Goal: Information Seeking & Learning: Find specific fact

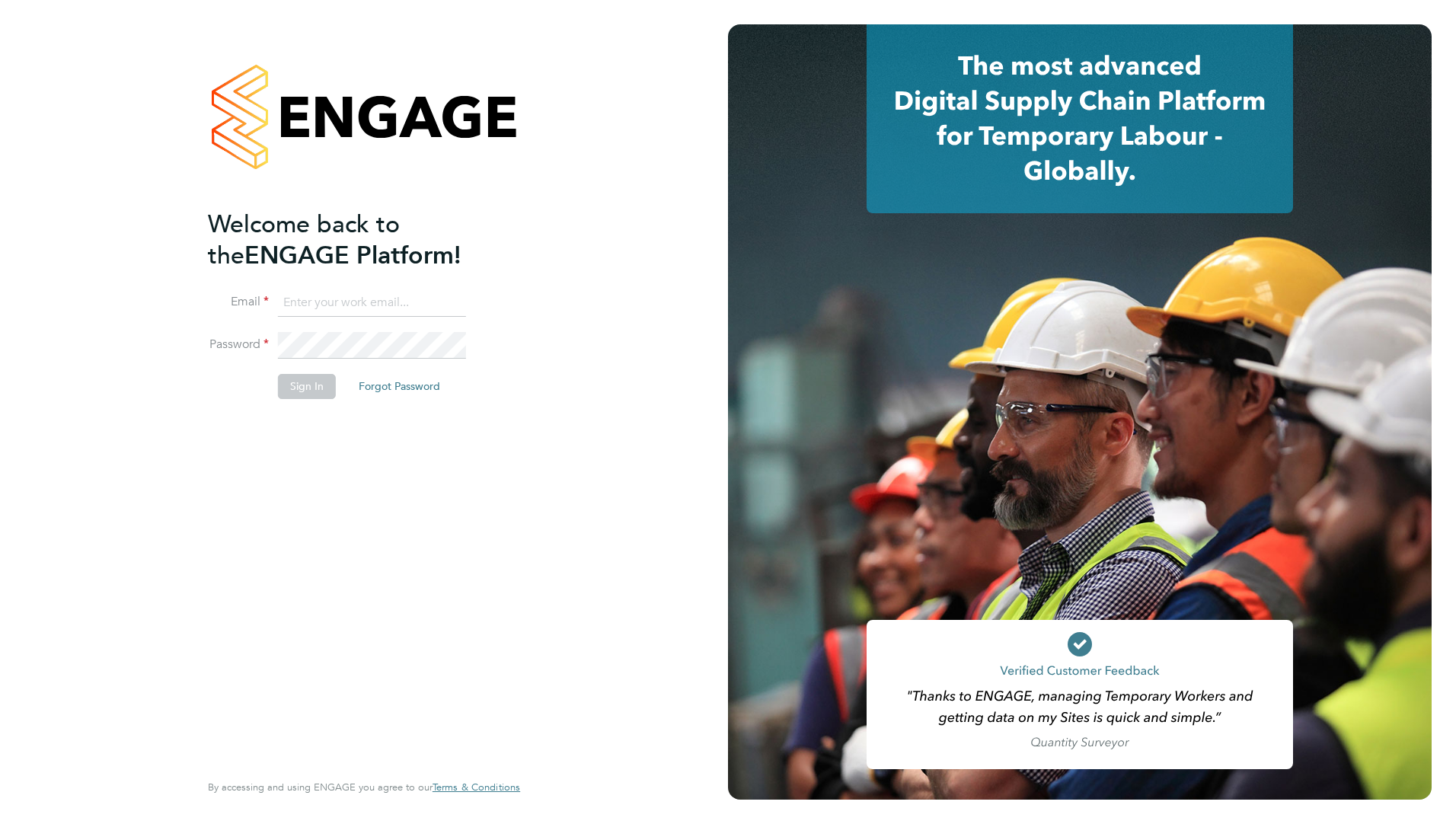
type input "[PERSON_NAME][EMAIL_ADDRESS][DOMAIN_NAME]"
click at [297, 385] on button "Sign In" at bounding box center [307, 386] width 58 height 24
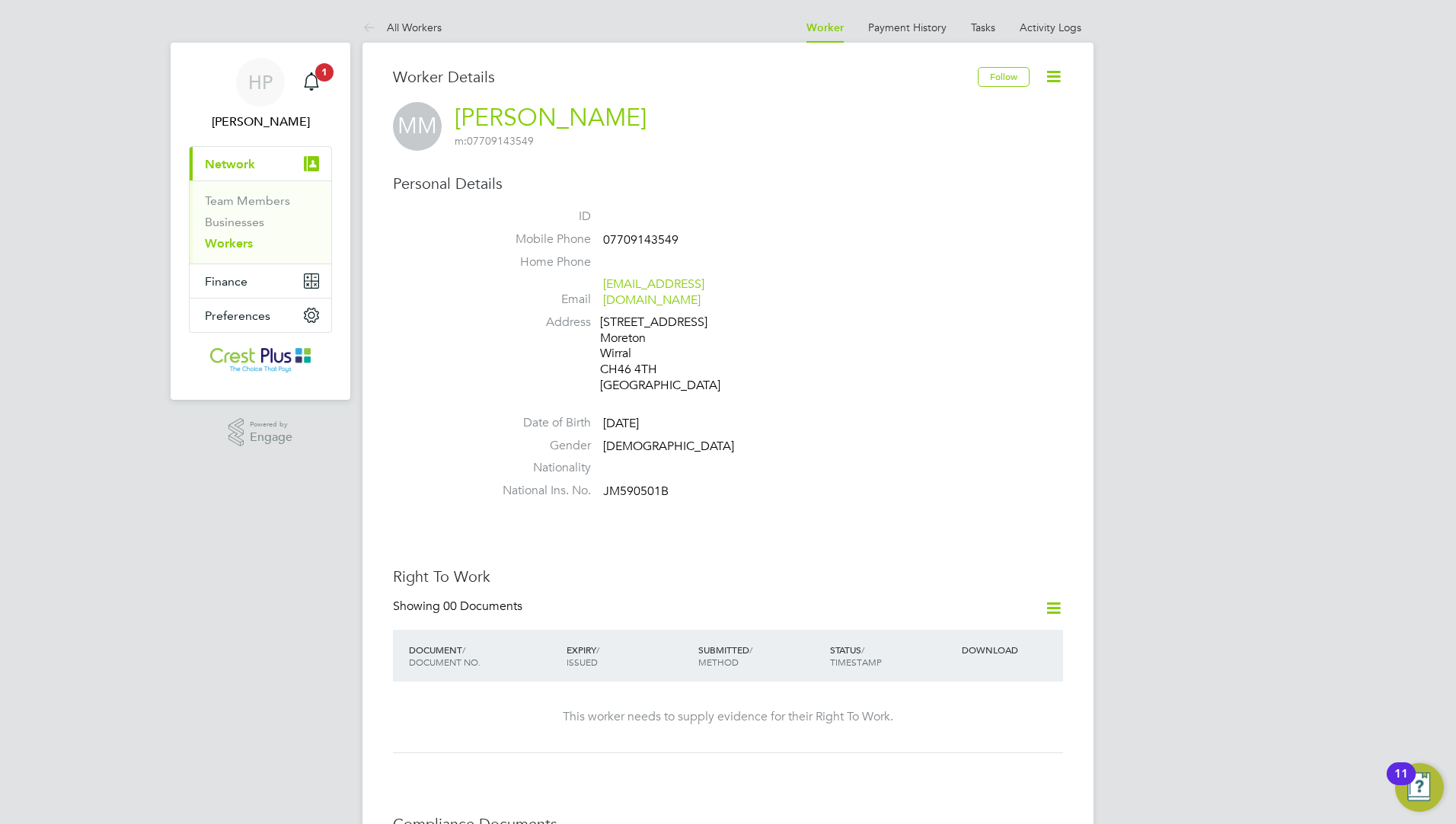
click at [235, 241] on link "Workers" at bounding box center [229, 243] width 48 height 15
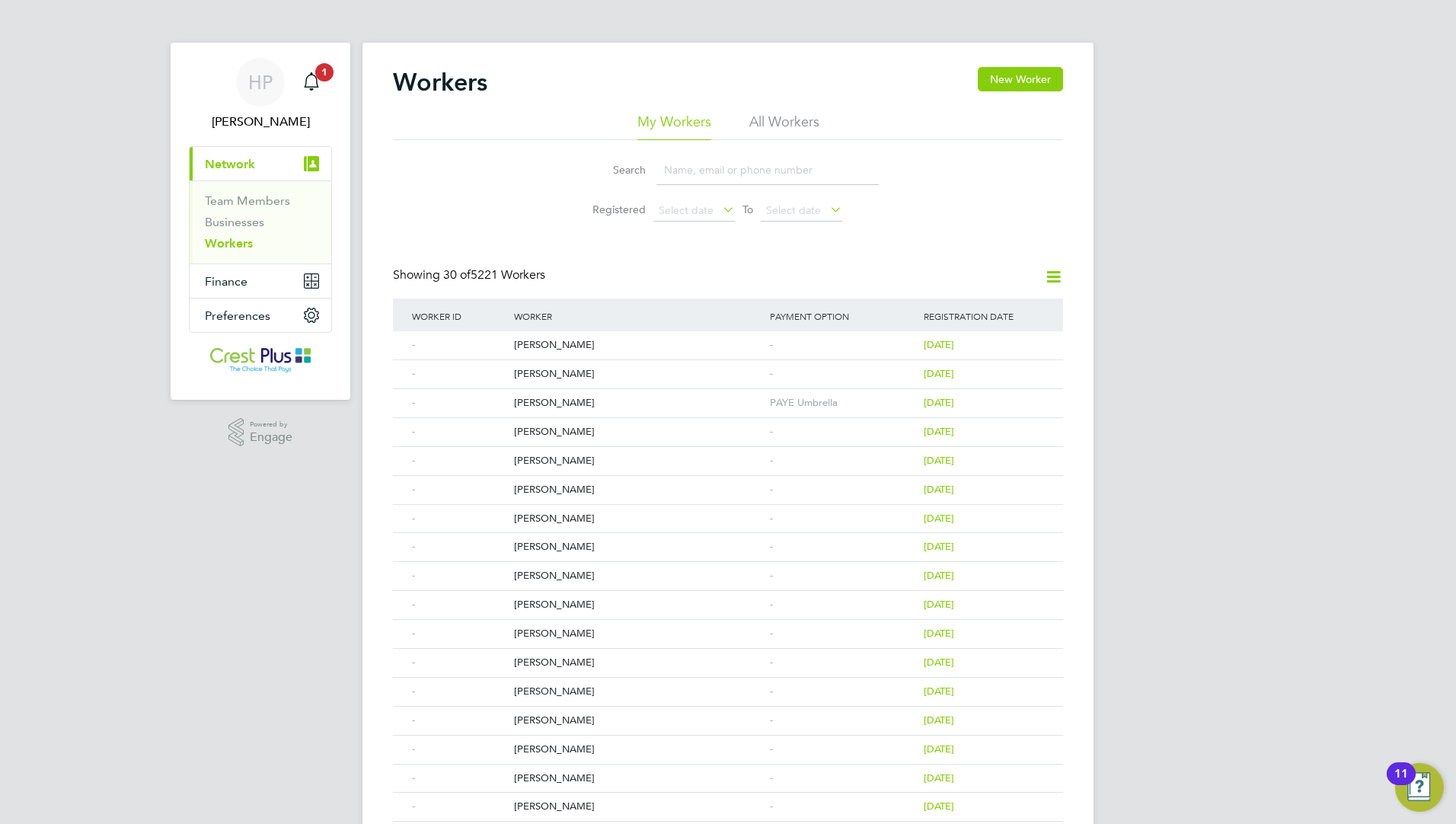
click at [692, 177] on input at bounding box center [767, 170] width 222 height 30
paste input "07467248326"
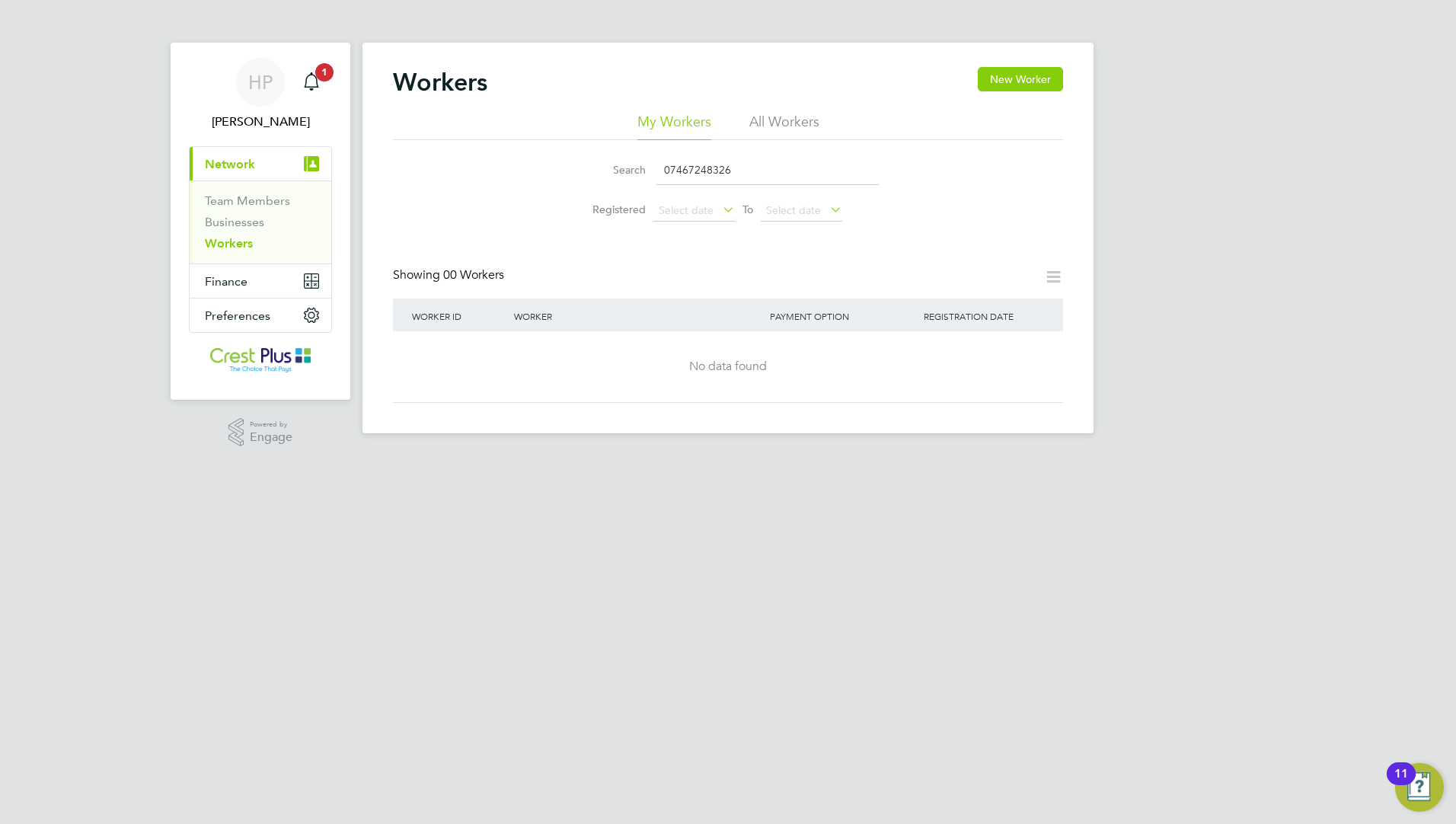
drag, startPoint x: 777, startPoint y: 553, endPoint x: 420, endPoint y: 709, distance: 389.6
click at [776, 458] on html "HP Holly Price Notifications 1 Applications: Current page: Network Team Members…" at bounding box center [728, 229] width 1456 height 458
drag, startPoint x: 753, startPoint y: 174, endPoint x: 524, endPoint y: 166, distance: 229.1
click at [524, 166] on div "Search 07467248326 Registered Select date To Select date" at bounding box center [728, 184] width 670 height 89
paste input "385569"
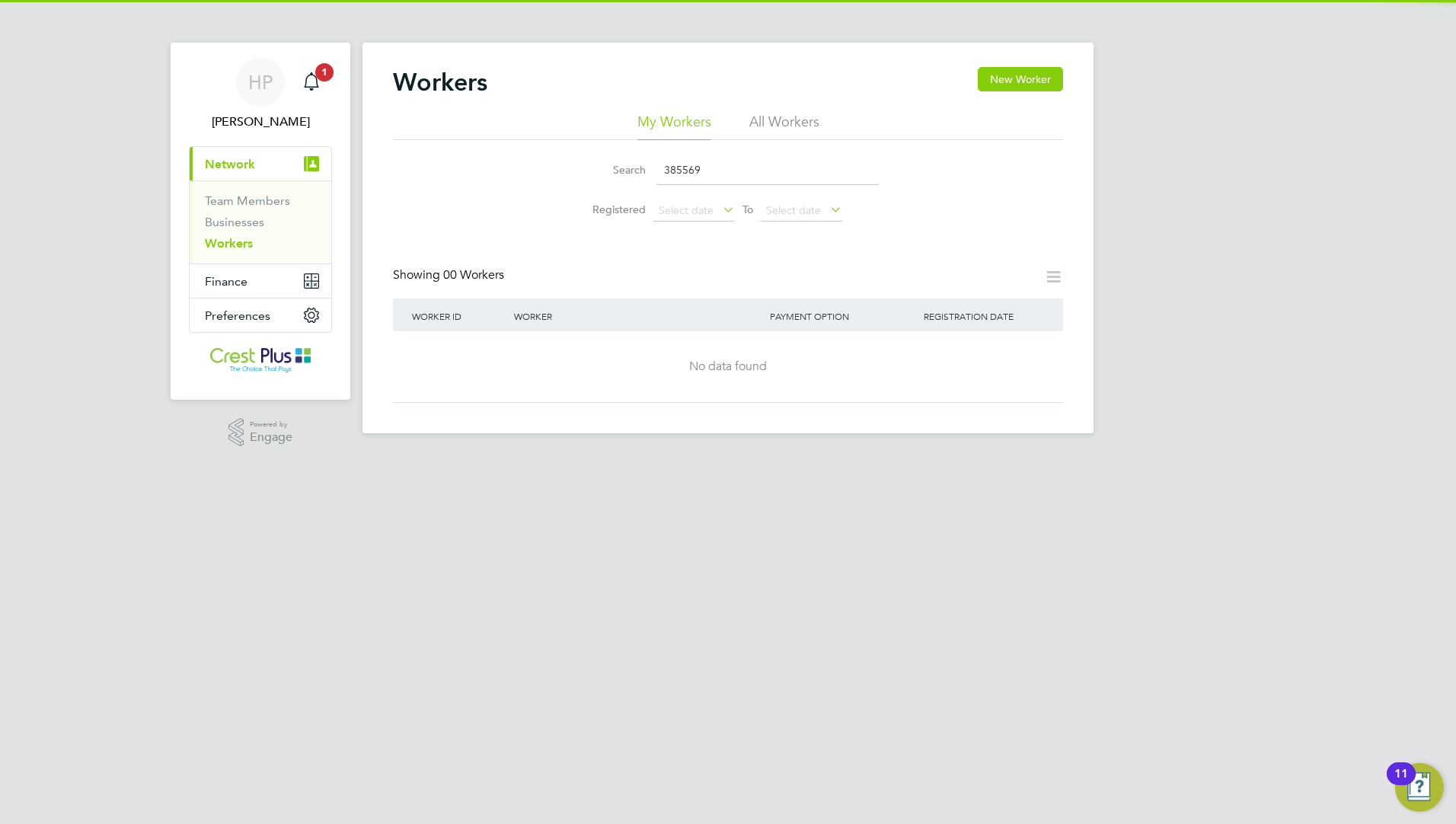
type input "07467248326"
